Goal: Information Seeking & Learning: Learn about a topic

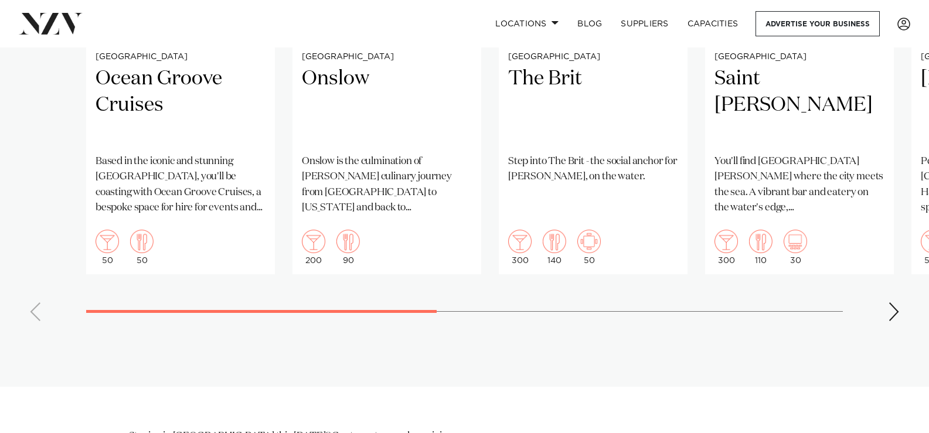
scroll to position [937, 0]
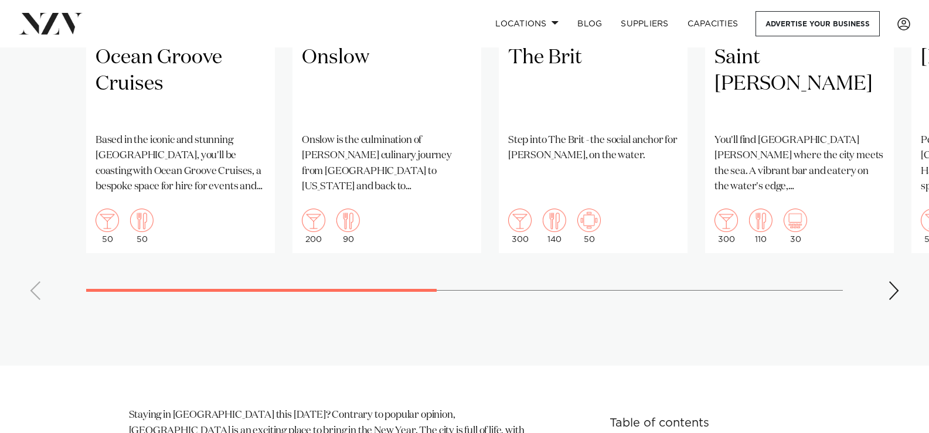
click at [897, 300] on div "Next slide" at bounding box center [894, 290] width 12 height 19
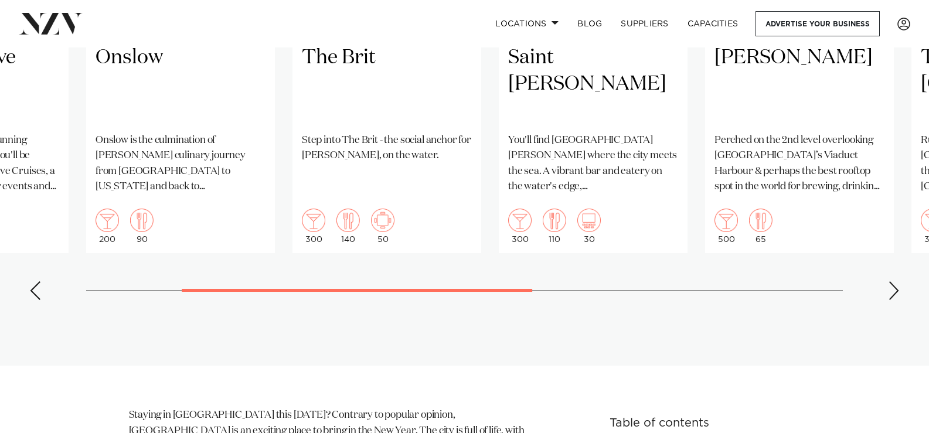
click at [897, 300] on div "Next slide" at bounding box center [894, 290] width 12 height 19
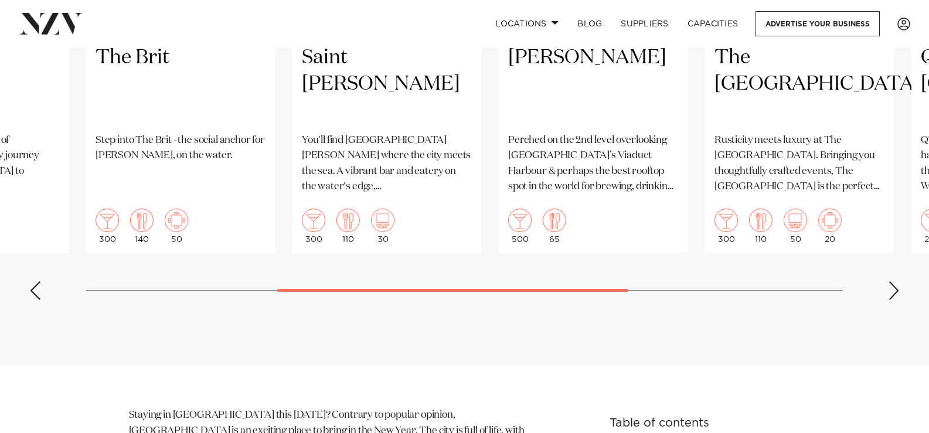
click at [897, 300] on div "Next slide" at bounding box center [894, 290] width 12 height 19
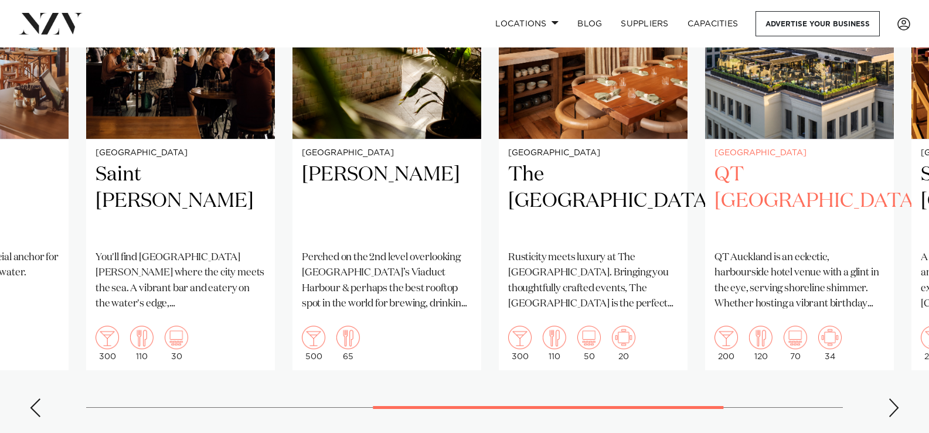
scroll to position [879, 0]
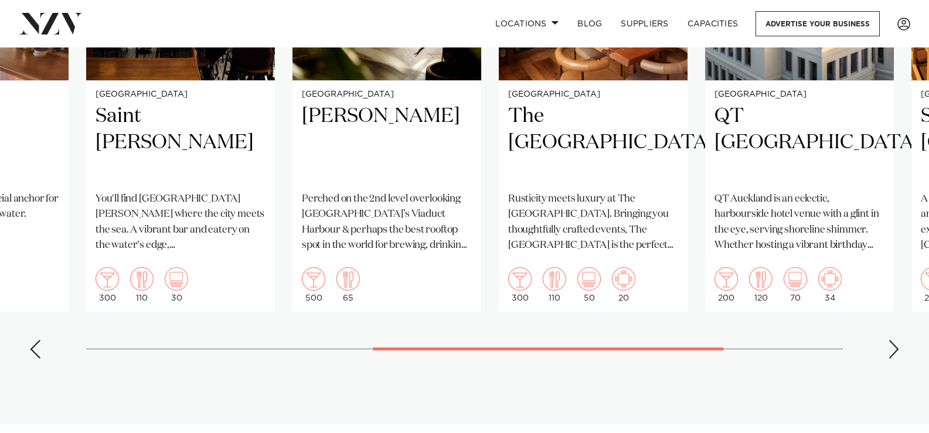
click at [885, 368] on swiper-container "Auckland Ocean Groove Cruises Based in the iconic and stunning Westhaven Marina…" at bounding box center [464, 97] width 929 height 541
click at [892, 359] on div "Next slide" at bounding box center [894, 349] width 12 height 19
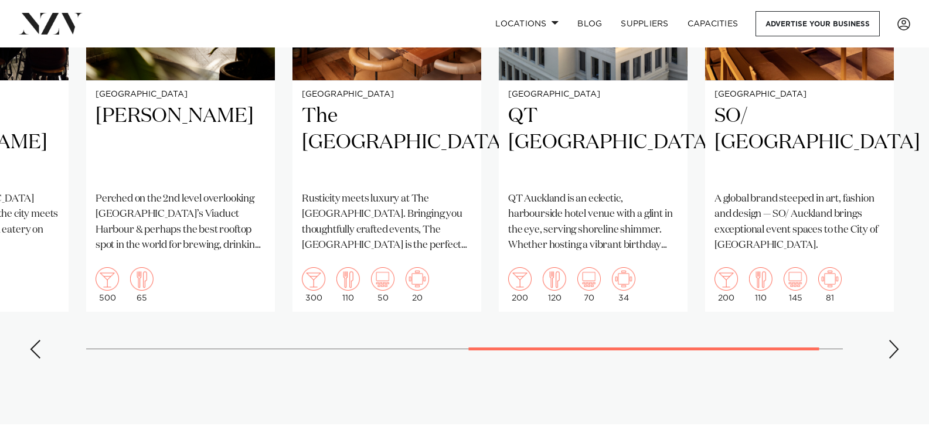
click at [892, 359] on div "Next slide" at bounding box center [894, 349] width 12 height 19
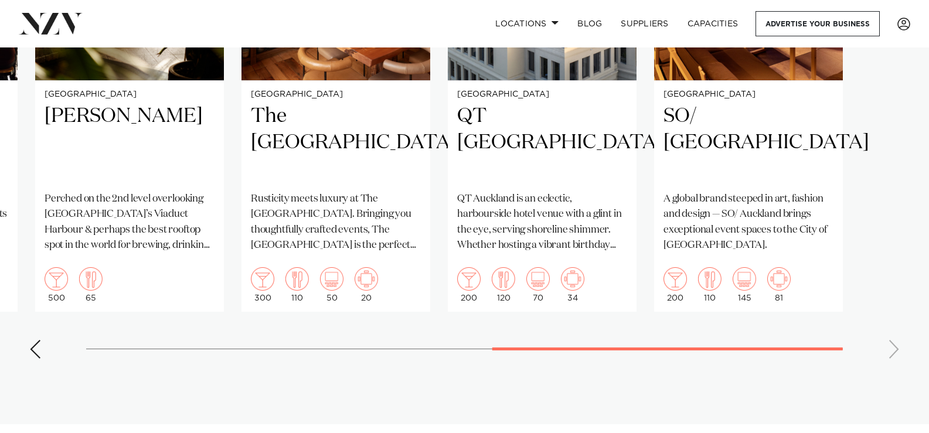
click at [892, 368] on swiper-container "Auckland Ocean Groove Cruises Based in the iconic and stunning Westhaven Marina…" at bounding box center [464, 97] width 929 height 541
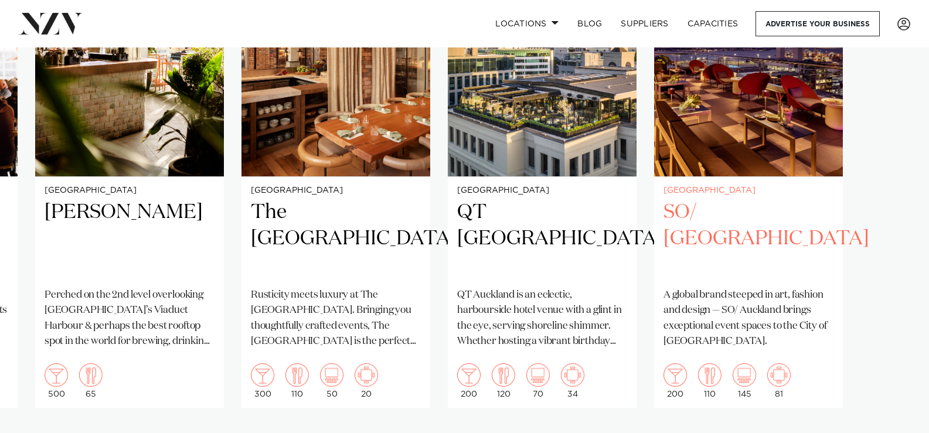
scroll to position [762, 0]
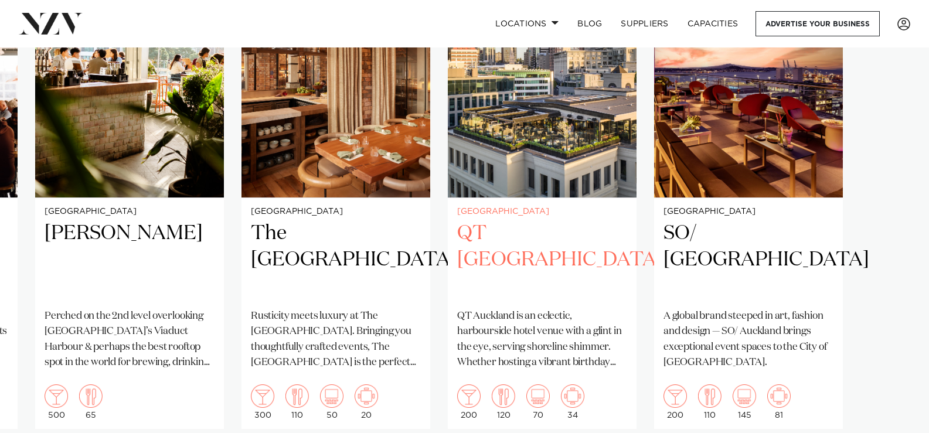
click at [492, 268] on h2 "QT Auckland" at bounding box center [542, 259] width 170 height 79
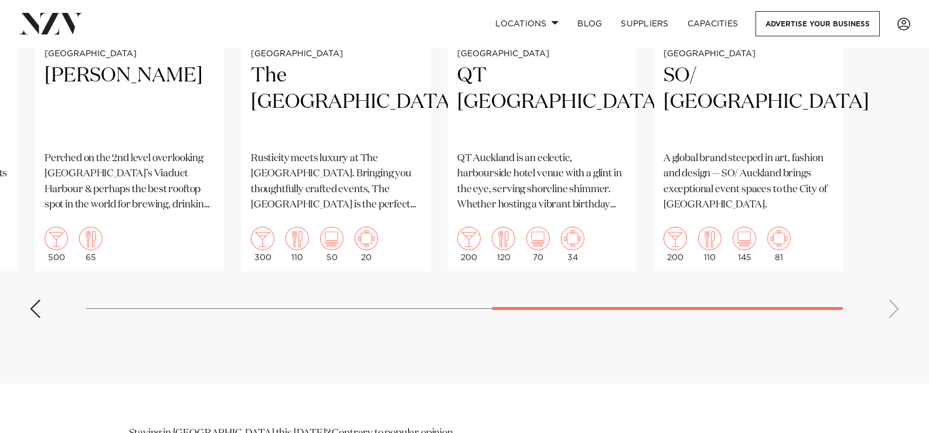
scroll to position [996, 0]
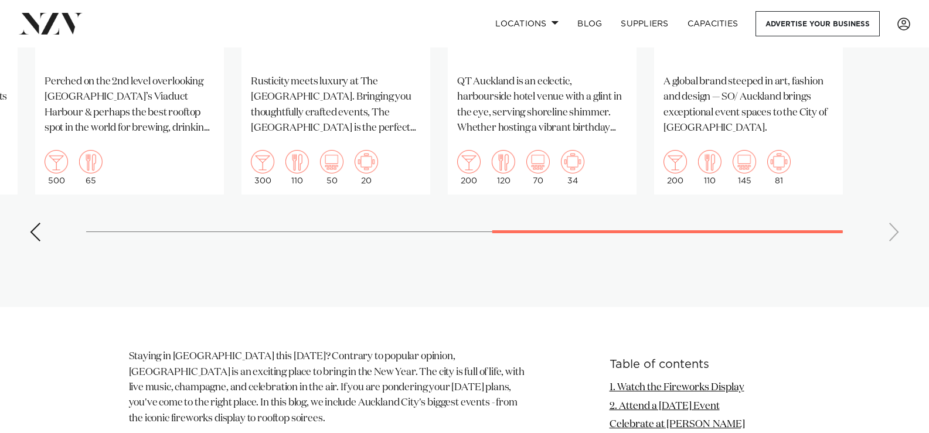
click at [39, 241] on div "Previous slide" at bounding box center [35, 232] width 12 height 19
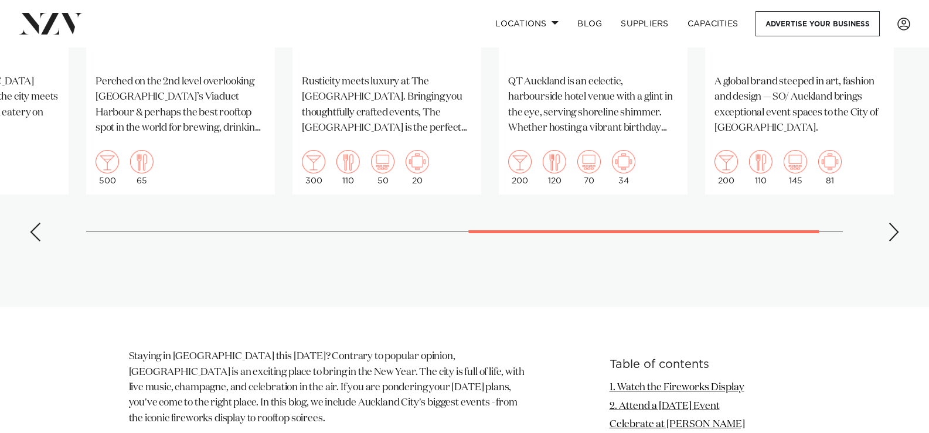
click at [39, 241] on div "Previous slide" at bounding box center [35, 232] width 12 height 19
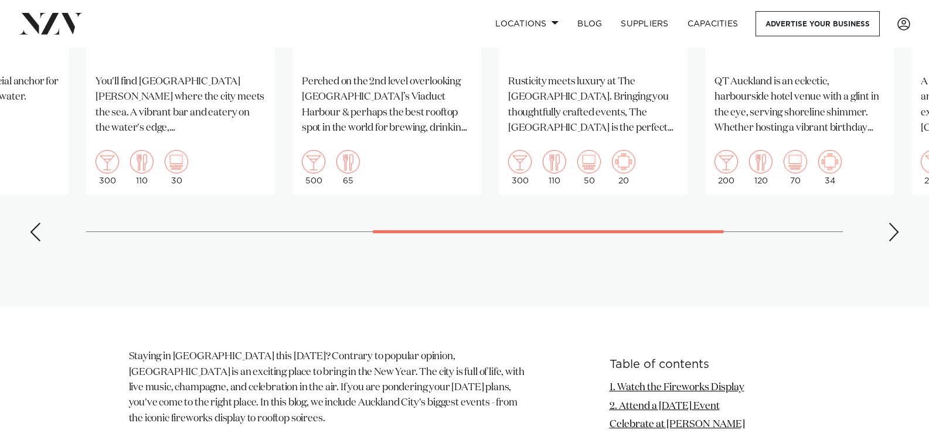
click at [39, 241] on div "Previous slide" at bounding box center [35, 232] width 12 height 19
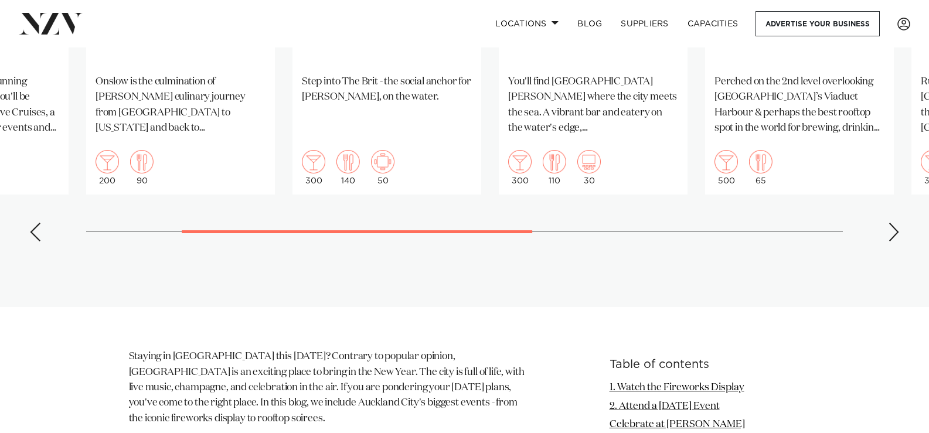
click at [37, 241] on div "Previous slide" at bounding box center [35, 232] width 12 height 19
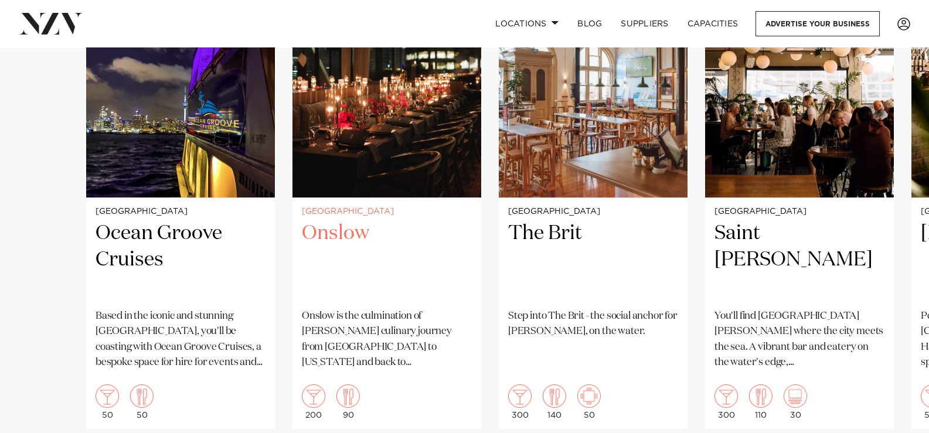
scroll to position [703, 0]
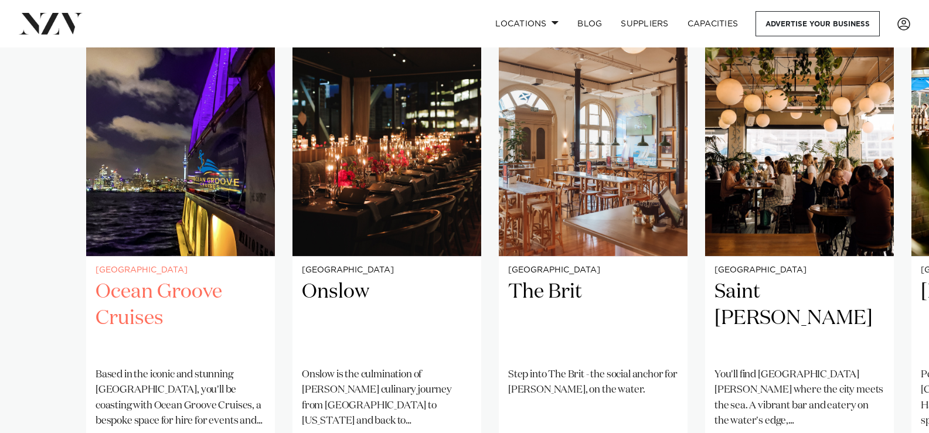
click at [156, 328] on h2 "Ocean Groove Cruises" at bounding box center [181, 318] width 170 height 79
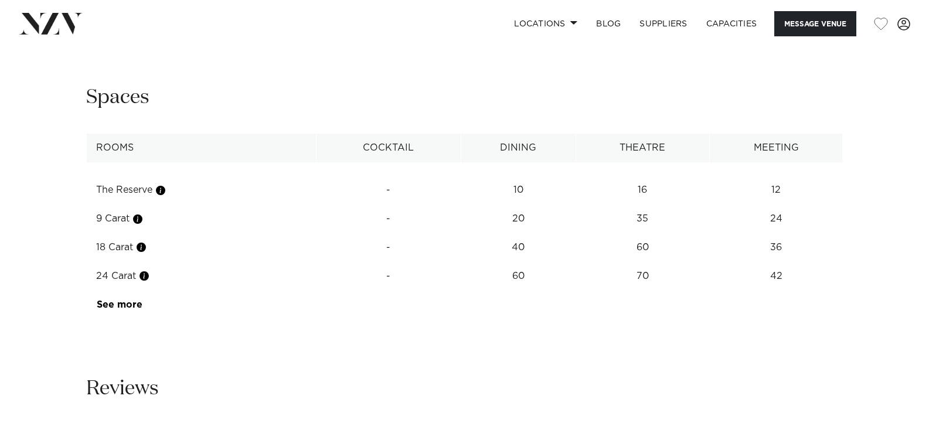
scroll to position [1641, 0]
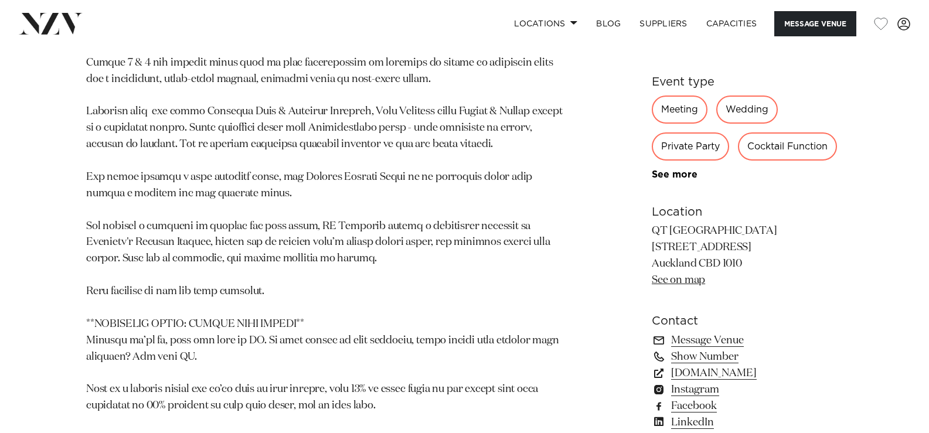
scroll to position [996, 0]
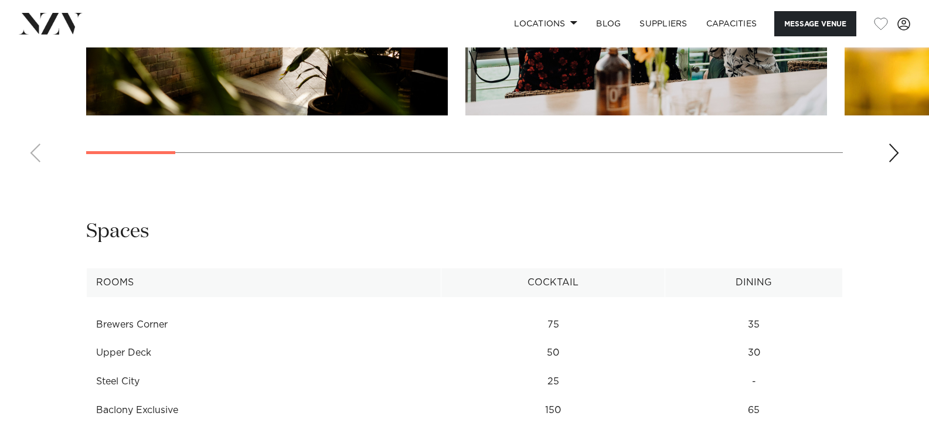
scroll to position [1406, 0]
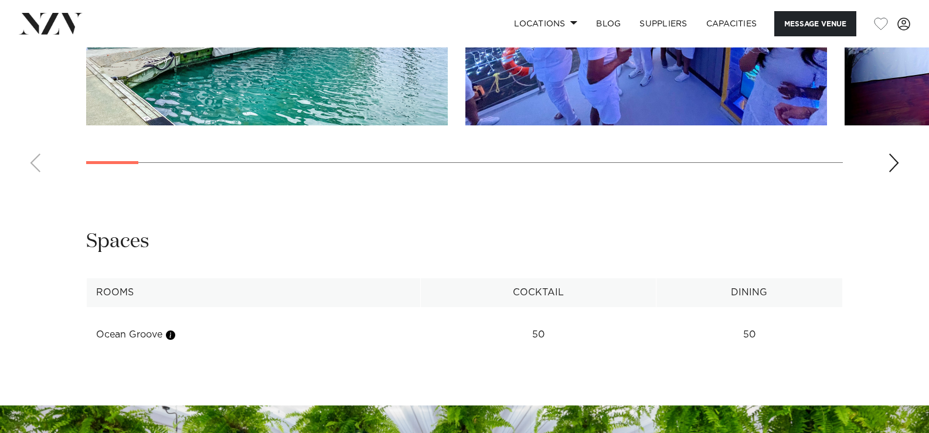
scroll to position [1348, 0]
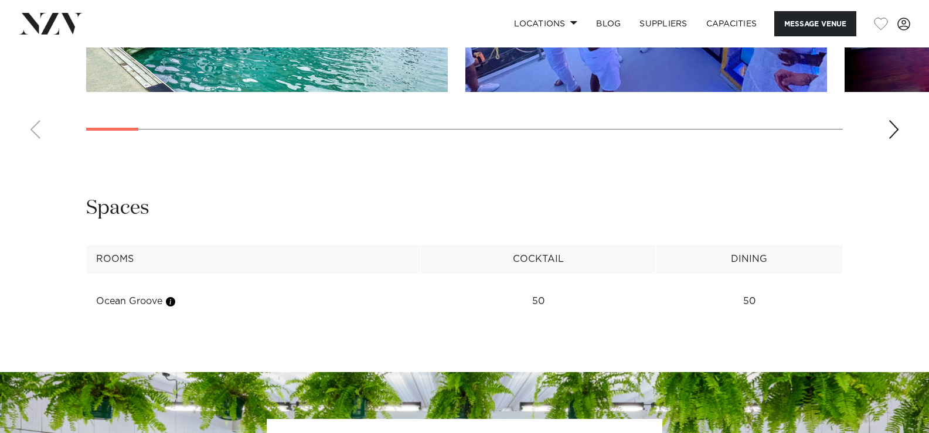
click at [891, 139] on div "Next slide" at bounding box center [894, 129] width 12 height 19
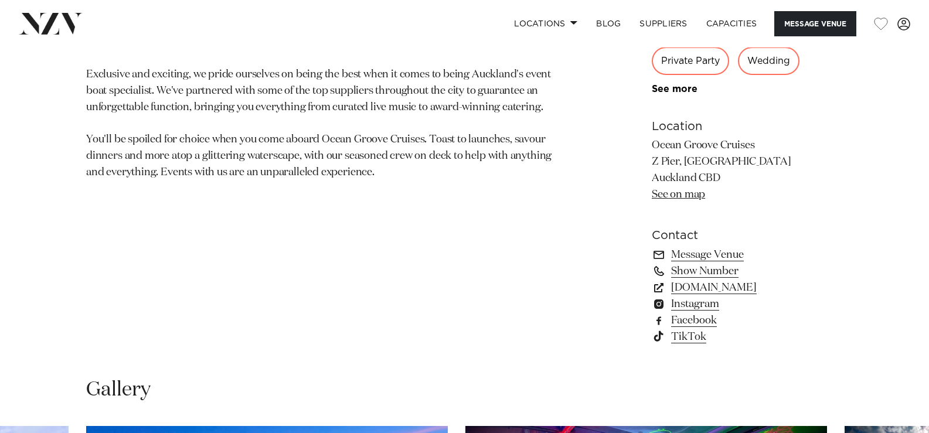
scroll to position [703, 0]
